Goal: Find specific page/section: Find specific page/section

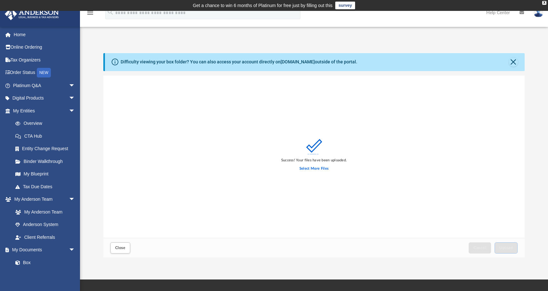
scroll to position [157, 417]
click at [515, 62] on button "Close" at bounding box center [513, 62] width 9 height 9
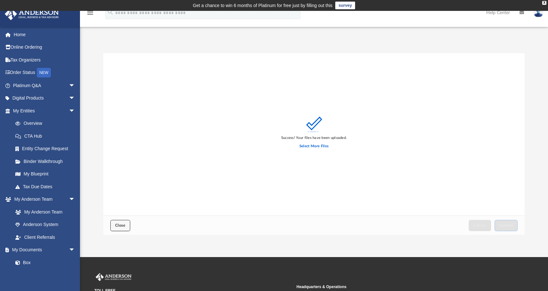
click at [118, 226] on span "Close" at bounding box center [120, 225] width 10 height 4
click at [26, 263] on link "Box" at bounding box center [47, 262] width 76 height 13
click at [26, 261] on link "Box" at bounding box center [47, 262] width 76 height 13
click at [28, 14] on img at bounding box center [32, 14] width 58 height 12
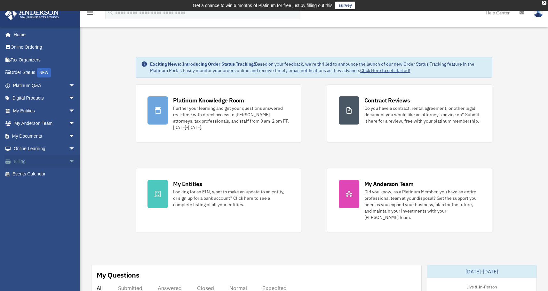
click at [69, 161] on span "arrow_drop_down" at bounding box center [75, 161] width 13 height 13
click at [69, 149] on span "arrow_drop_down" at bounding box center [75, 148] width 13 height 13
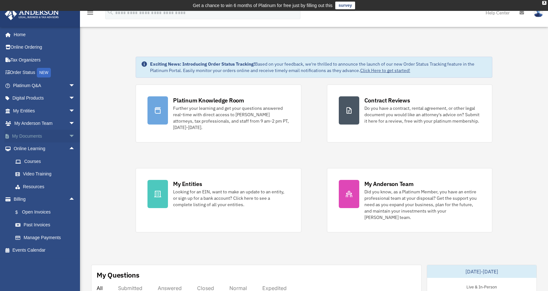
click at [69, 138] on span "arrow_drop_down" at bounding box center [75, 136] width 13 height 13
click at [27, 150] on link "Box" at bounding box center [47, 148] width 76 height 13
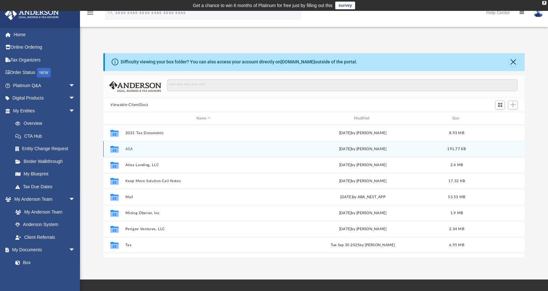
scroll to position [141, 417]
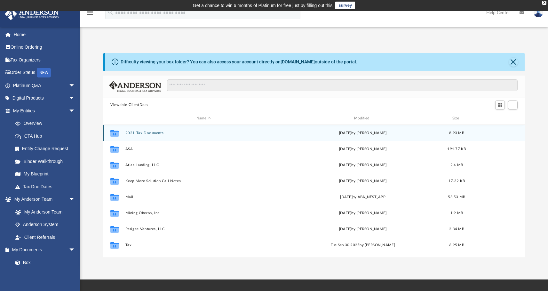
click at [144, 133] on button "2021 Tax Documents" at bounding box center [203, 133] width 157 height 4
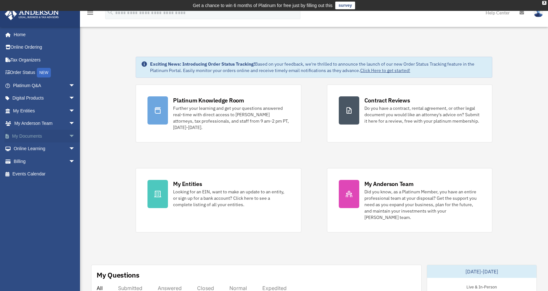
click at [69, 133] on span "arrow_drop_down" at bounding box center [75, 136] width 13 height 13
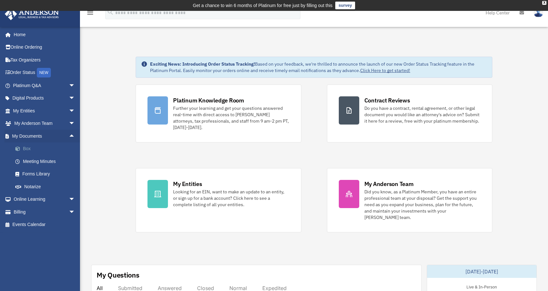
click at [25, 148] on link "Box" at bounding box center [47, 148] width 76 height 13
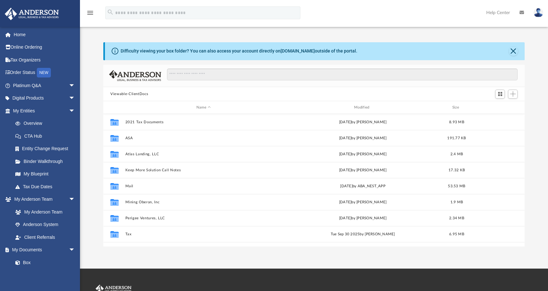
scroll to position [141, 417]
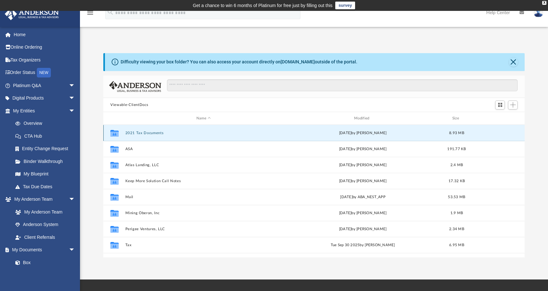
click at [140, 133] on button "2021 Tax Documents" at bounding box center [203, 133] width 157 height 4
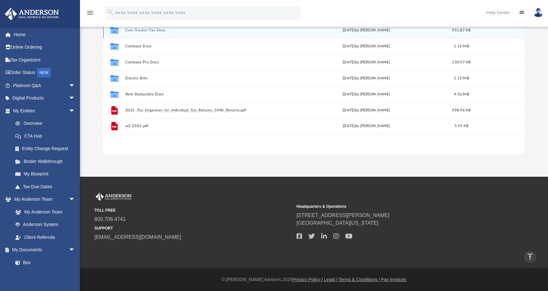
scroll to position [0, 0]
